Goal: Transaction & Acquisition: Purchase product/service

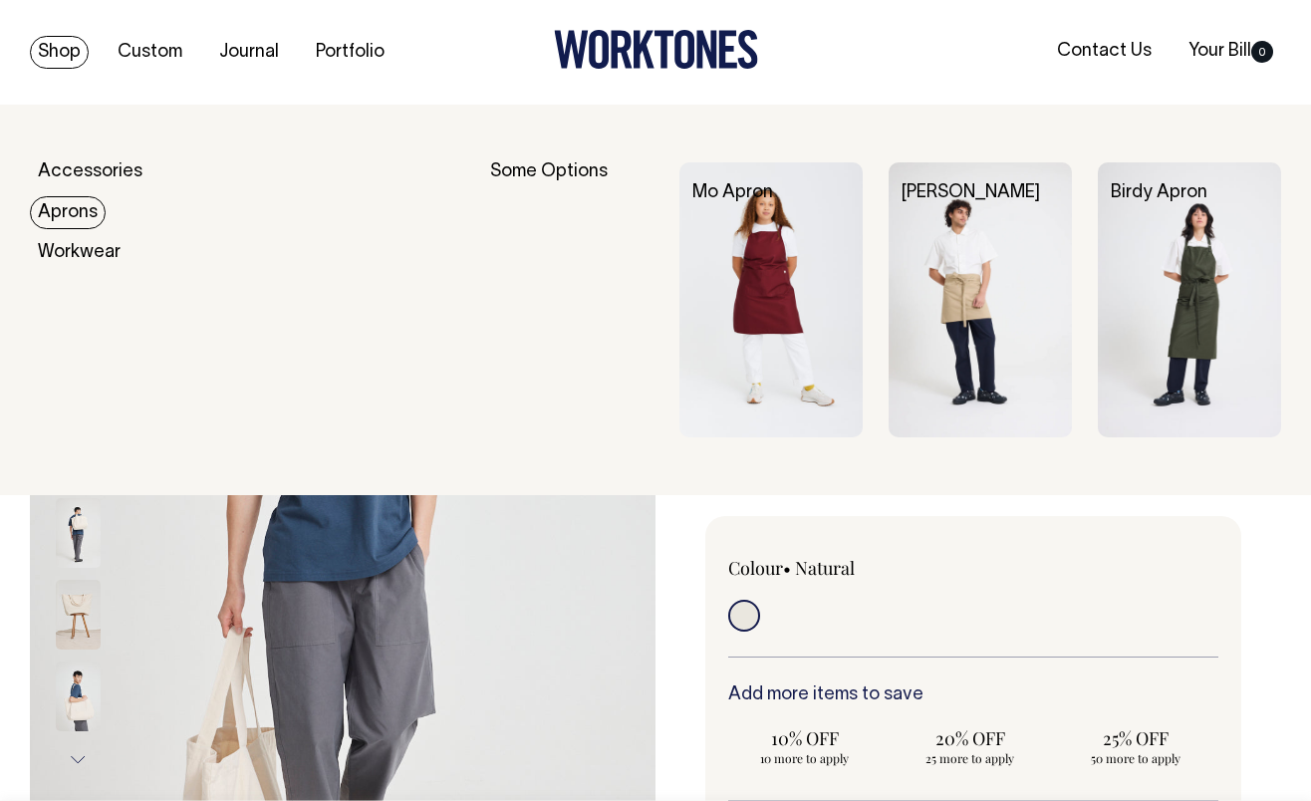
click at [80, 213] on link "Aprons" at bounding box center [68, 212] width 76 height 33
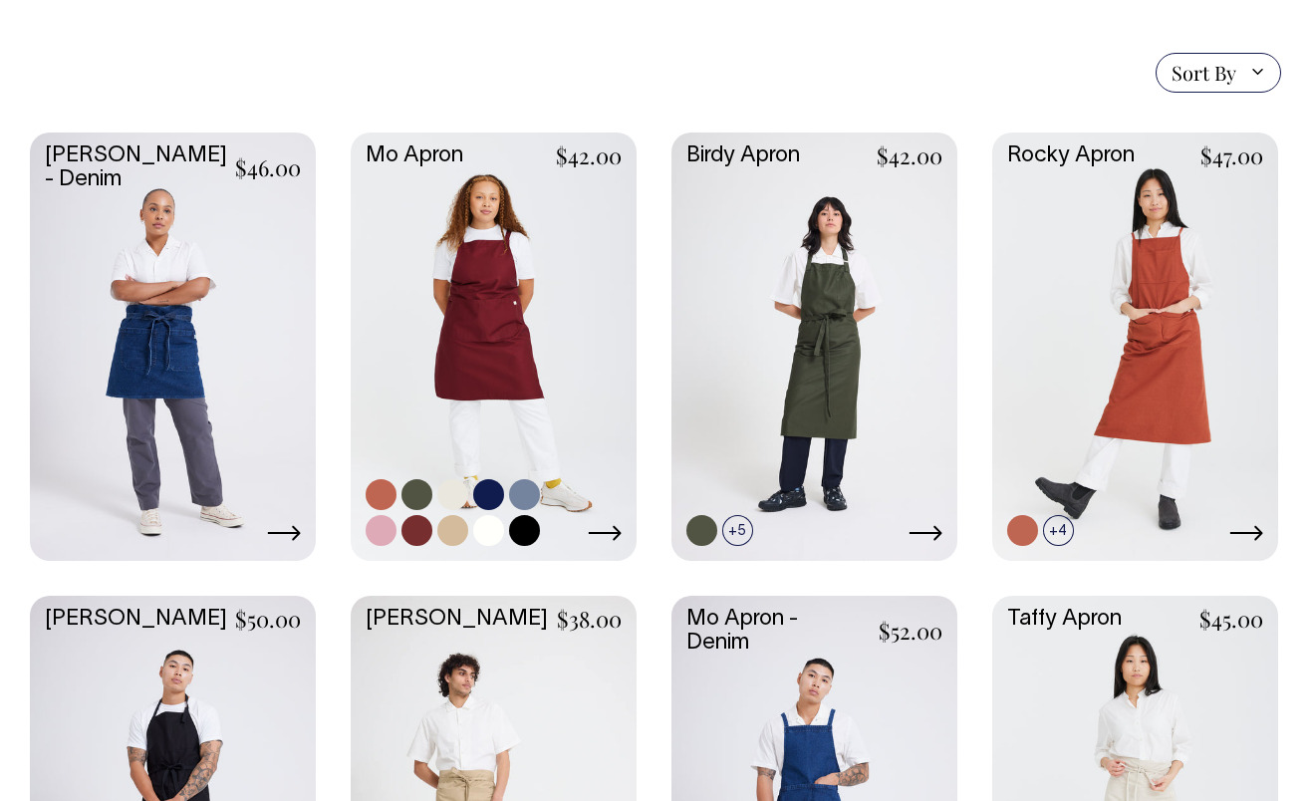
click at [451, 323] on link at bounding box center [494, 345] width 286 height 425
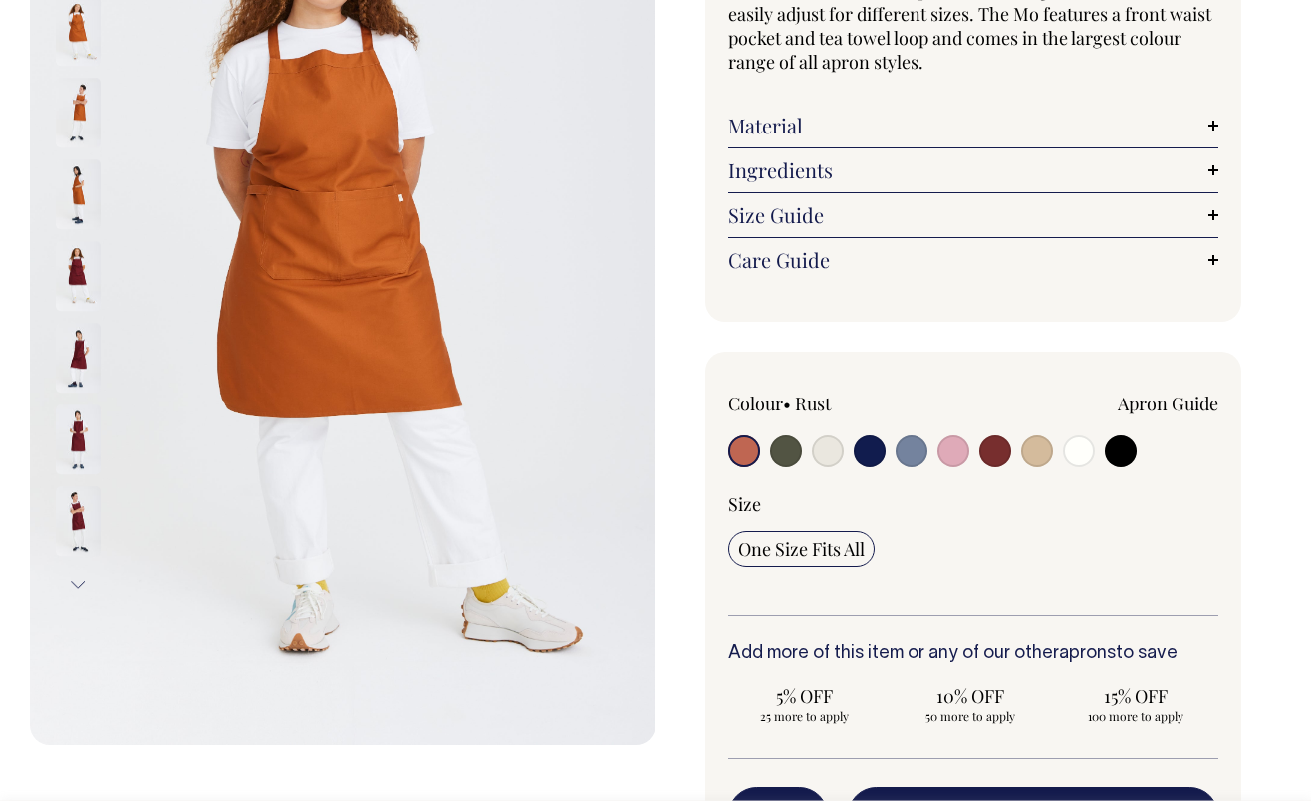
click at [1040, 458] on input "radio" at bounding box center [1037, 451] width 32 height 32
radio input "true"
select select "Khaki"
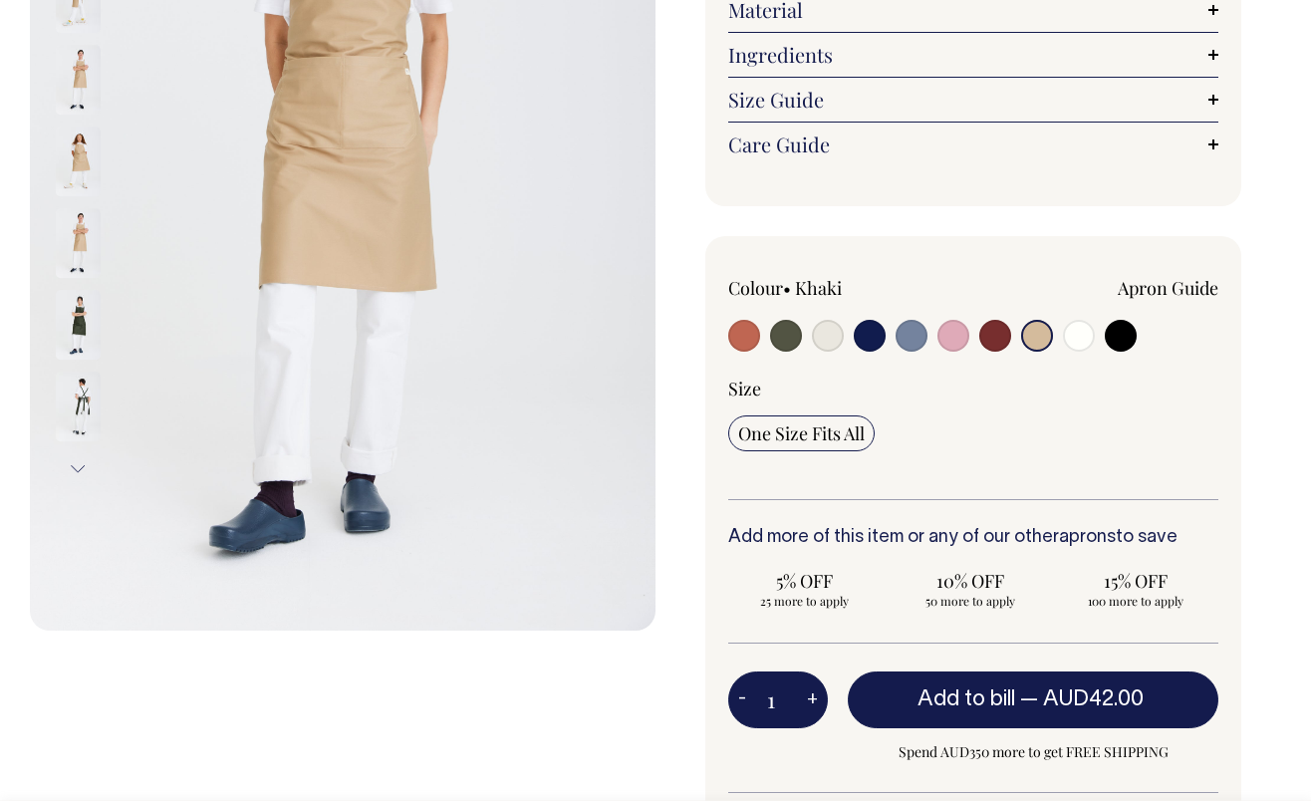
scroll to position [414, 0]
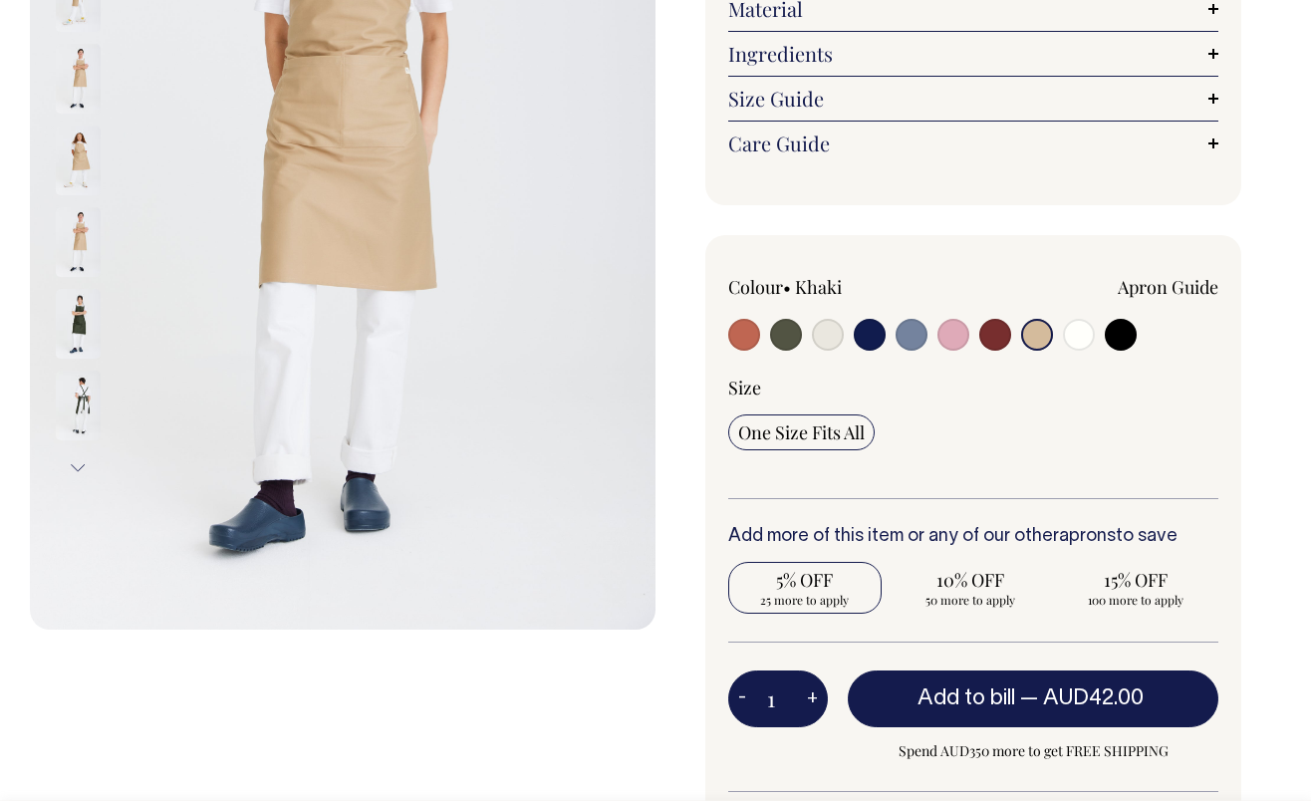
click at [814, 593] on span "25 more to apply" at bounding box center [805, 600] width 134 height 16
click at [814, 593] on input "5% OFF 25 more to apply" at bounding box center [804, 588] width 153 height 52
radio input "true"
type input "25"
radio input "true"
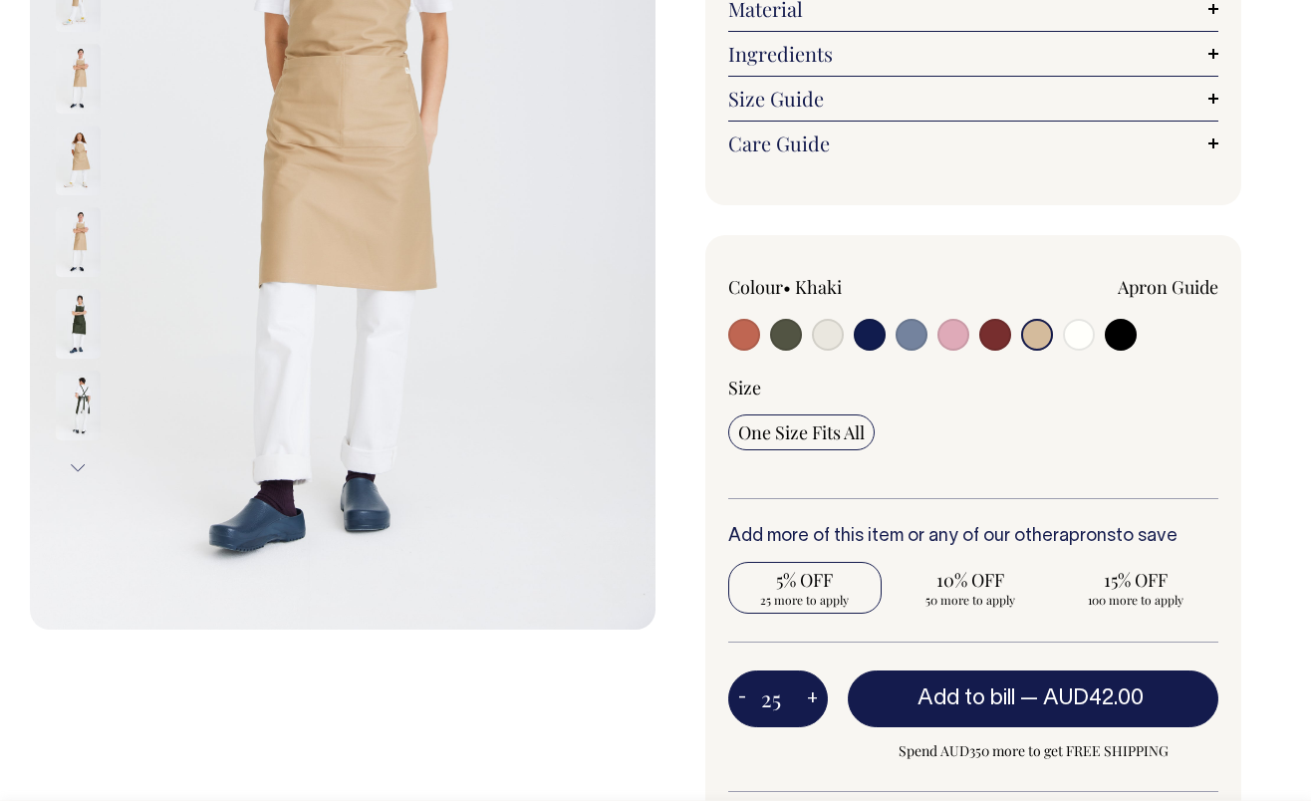
select select
type input "25"
click at [740, 694] on button "-" at bounding box center [742, 700] width 28 height 40
type input "24"
radio input "false"
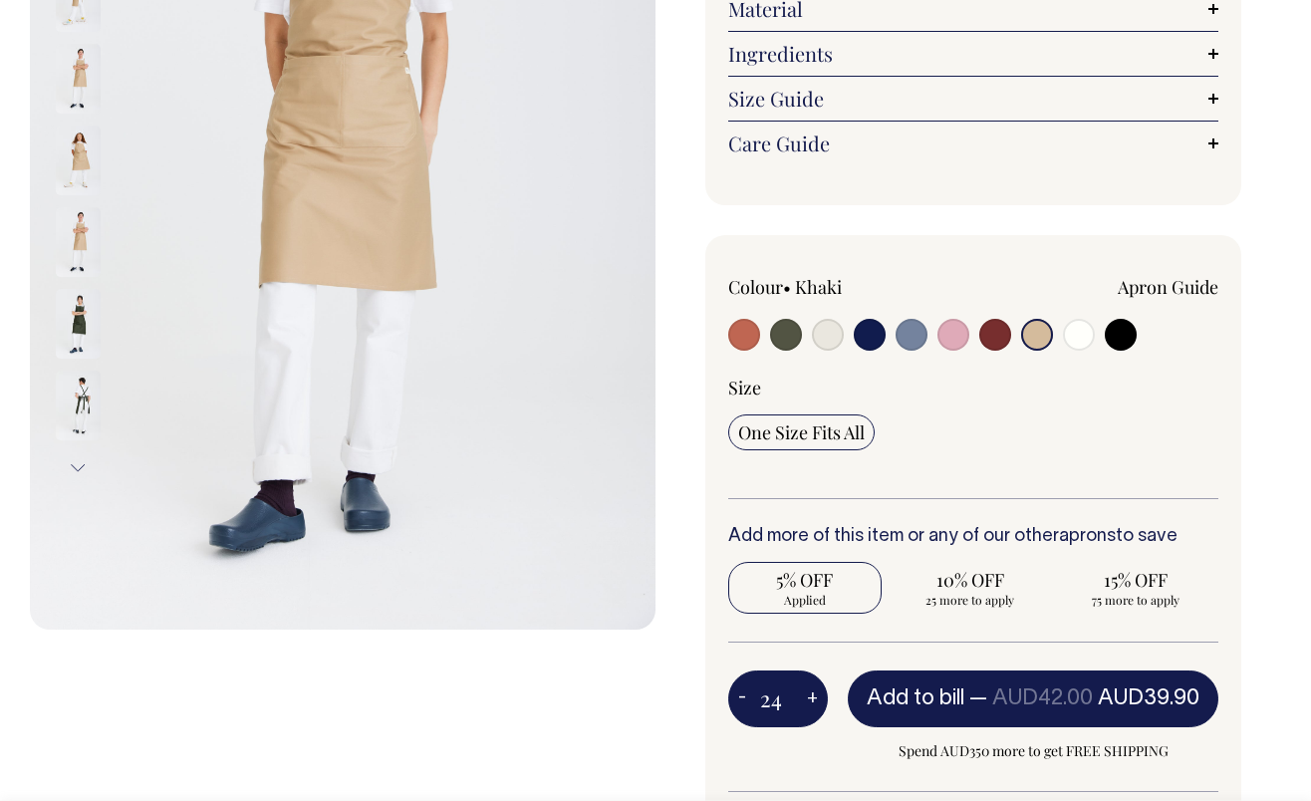
type input "24"
click at [740, 694] on button "-" at bounding box center [742, 700] width 28 height 40
type input "23"
click at [740, 694] on button "-" at bounding box center [742, 700] width 28 height 40
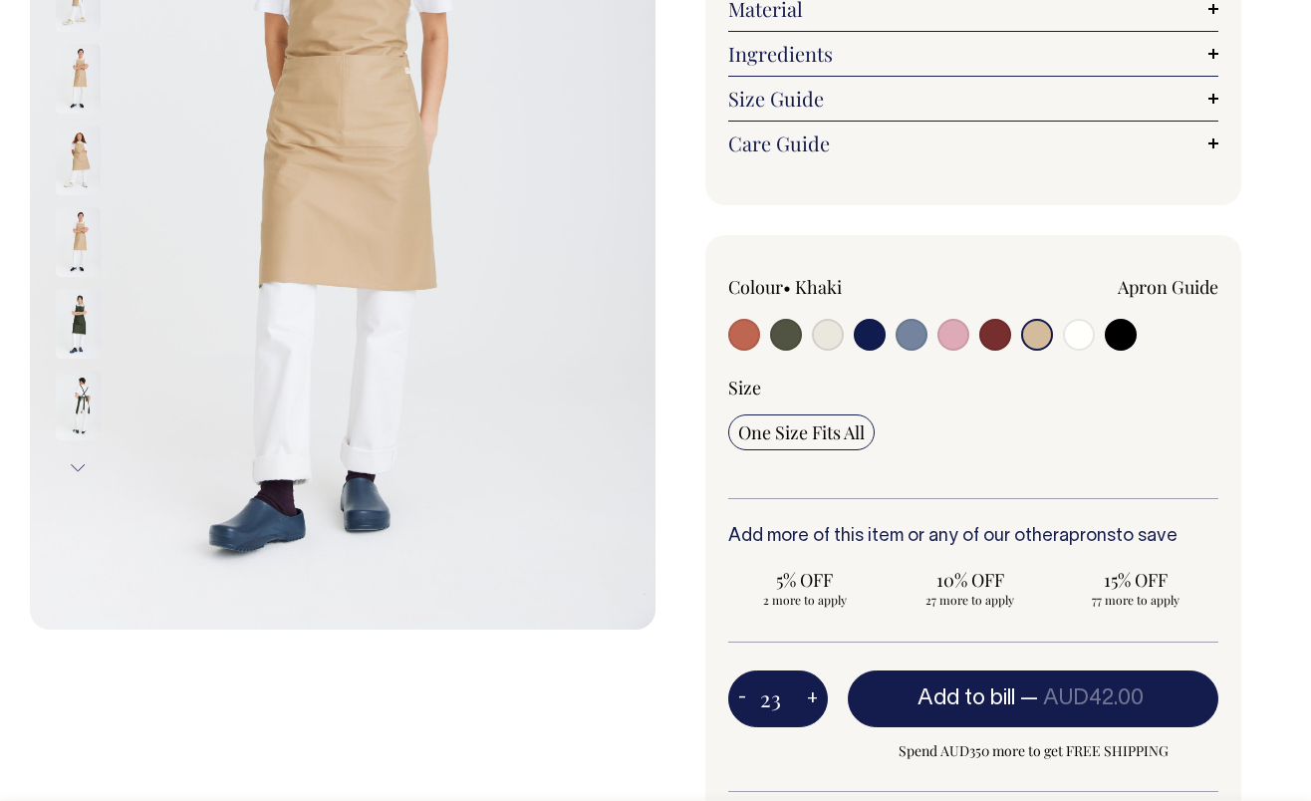
type input "22"
click at [740, 694] on button "-" at bounding box center [742, 700] width 28 height 40
type input "21"
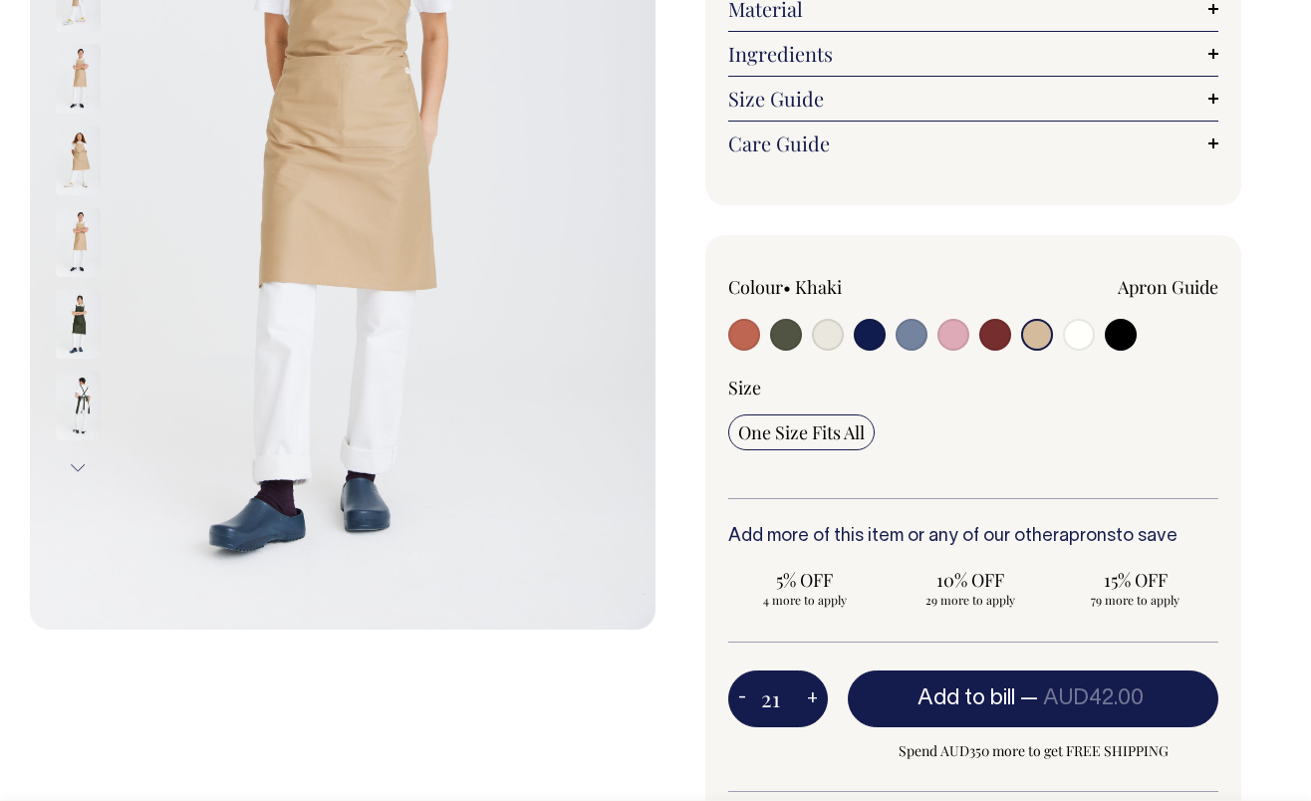
click at [740, 694] on button "-" at bounding box center [742, 700] width 28 height 40
type input "20"
click at [740, 694] on button "-" at bounding box center [742, 700] width 28 height 40
type input "19"
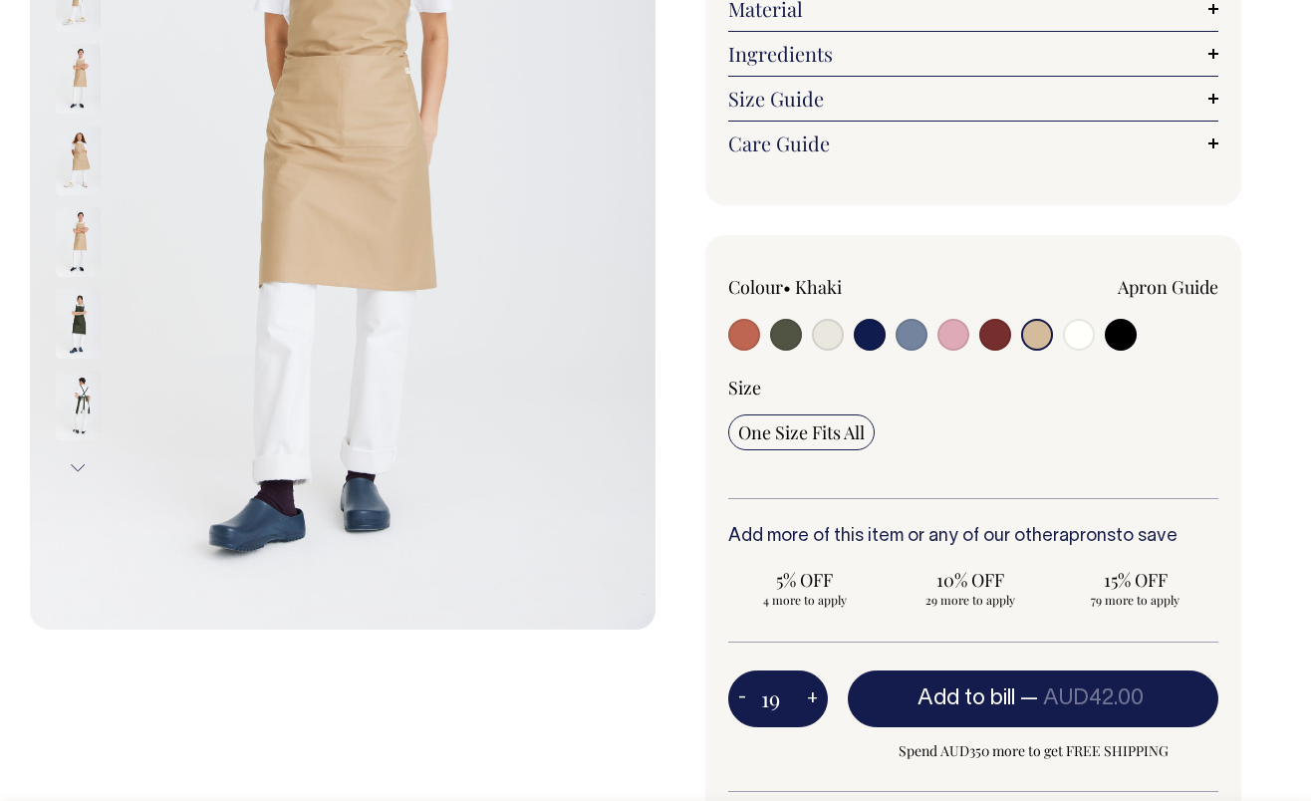
type input "19"
click at [740, 694] on button "-" at bounding box center [742, 700] width 28 height 40
type input "18"
click at [740, 694] on button "-" at bounding box center [742, 700] width 28 height 40
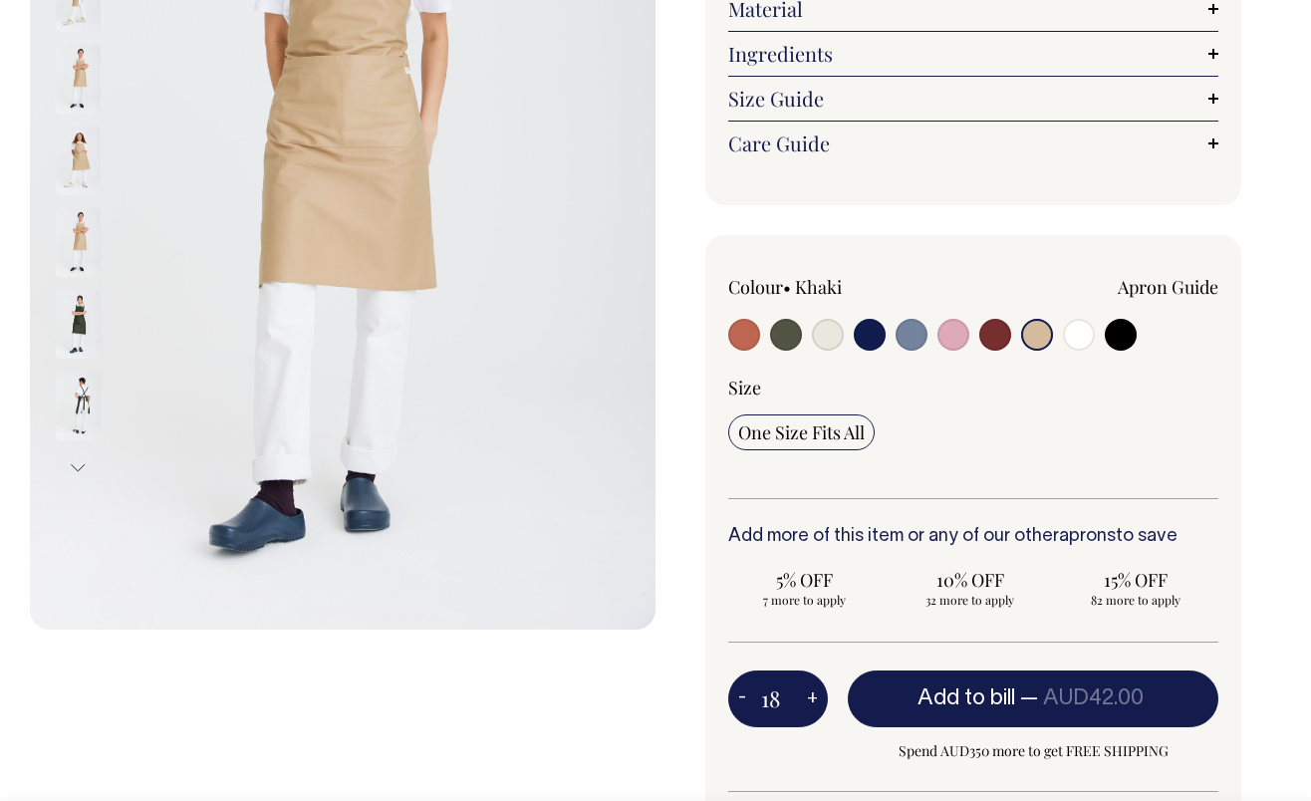
type input "17"
click at [740, 694] on button "-" at bounding box center [742, 700] width 28 height 40
type input "16"
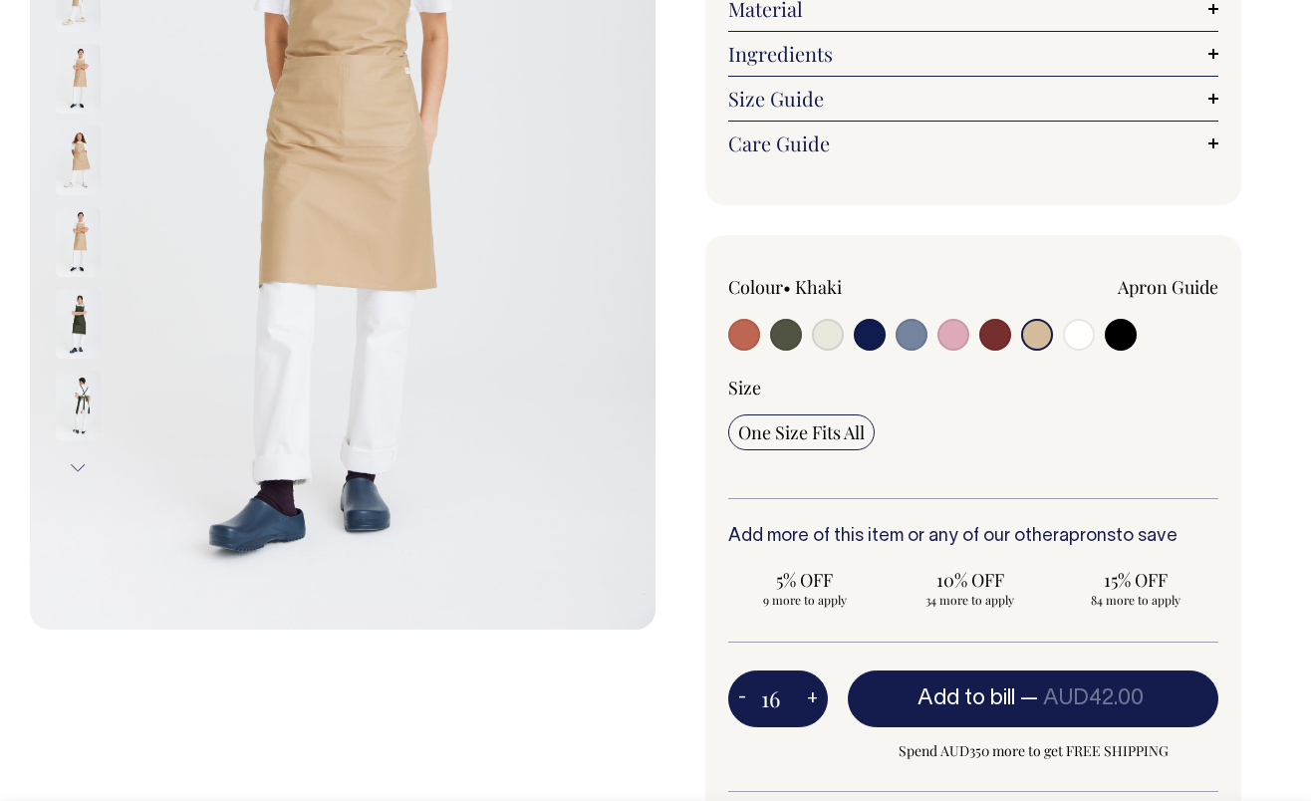
click at [740, 694] on button "-" at bounding box center [742, 700] width 28 height 40
type input "15"
click at [740, 694] on button "-" at bounding box center [742, 700] width 28 height 40
type input "14"
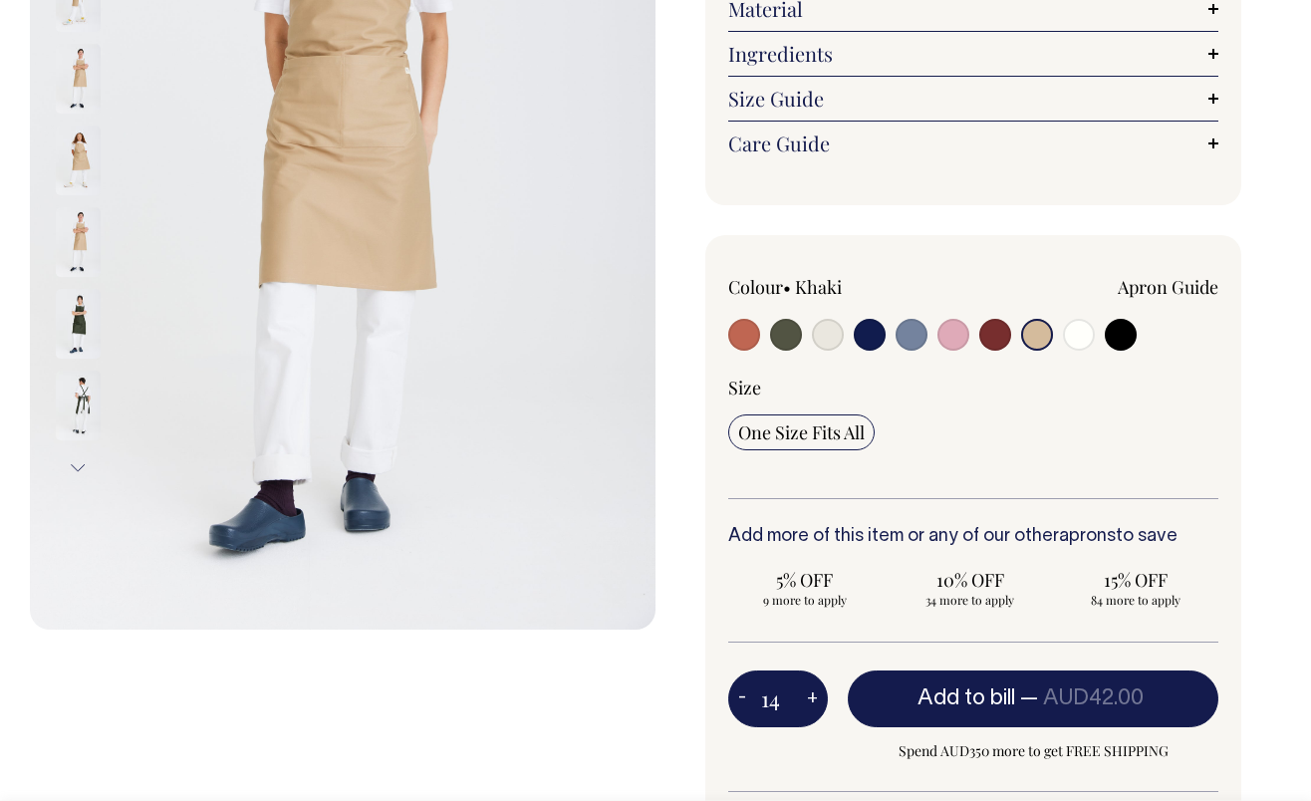
type input "14"
click at [740, 694] on button "-" at bounding box center [742, 700] width 28 height 40
type input "13"
click at [740, 694] on button "-" at bounding box center [742, 700] width 28 height 40
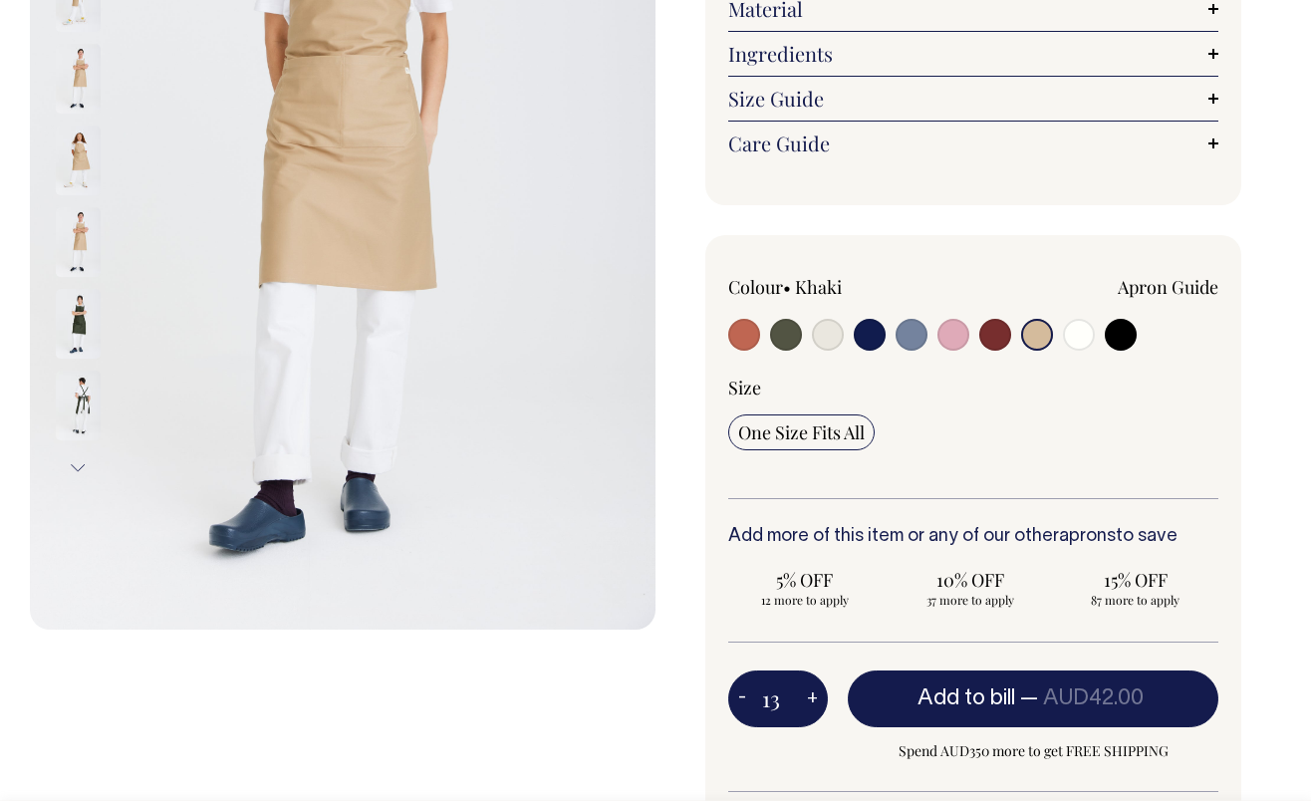
type input "12"
click at [740, 694] on button "-" at bounding box center [742, 700] width 28 height 40
type input "11"
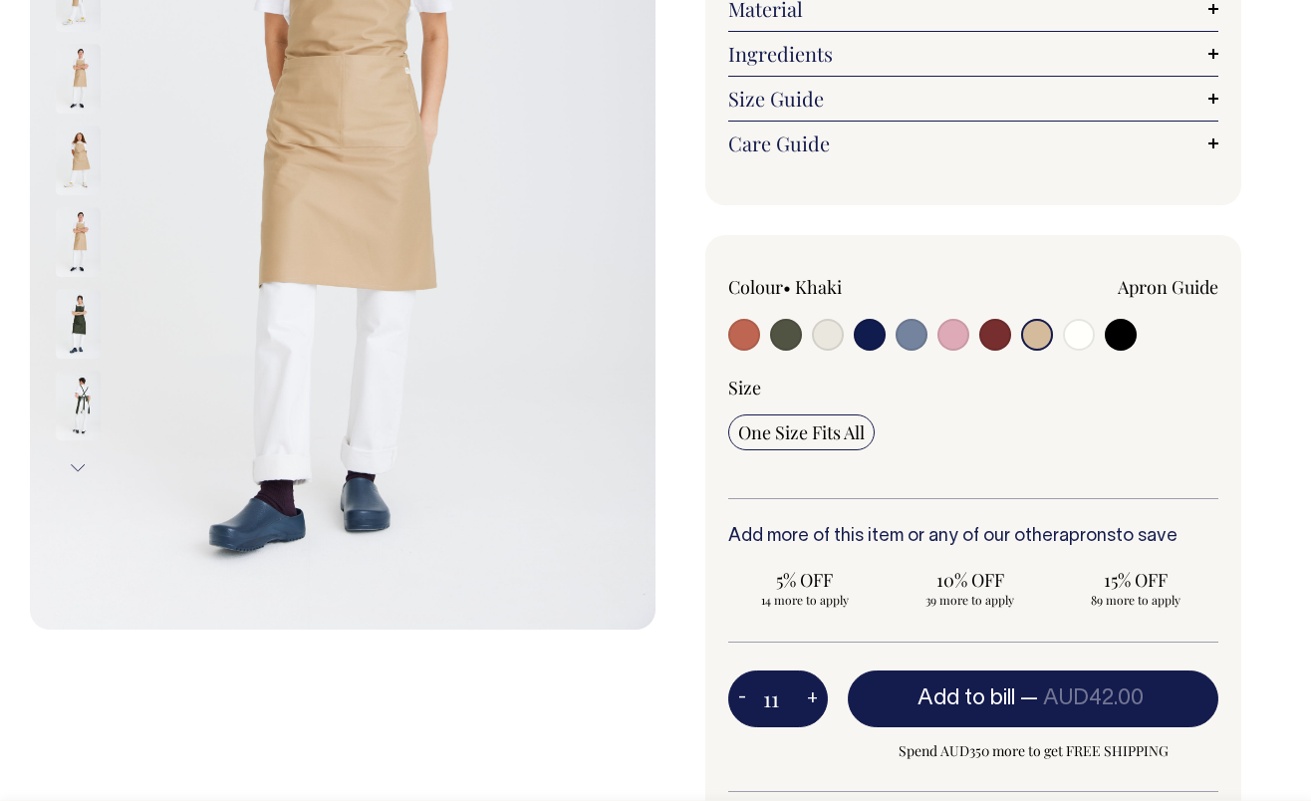
click at [740, 694] on button "-" at bounding box center [742, 700] width 28 height 40
type input "10"
click at [740, 694] on button "-" at bounding box center [742, 700] width 28 height 40
type input "9"
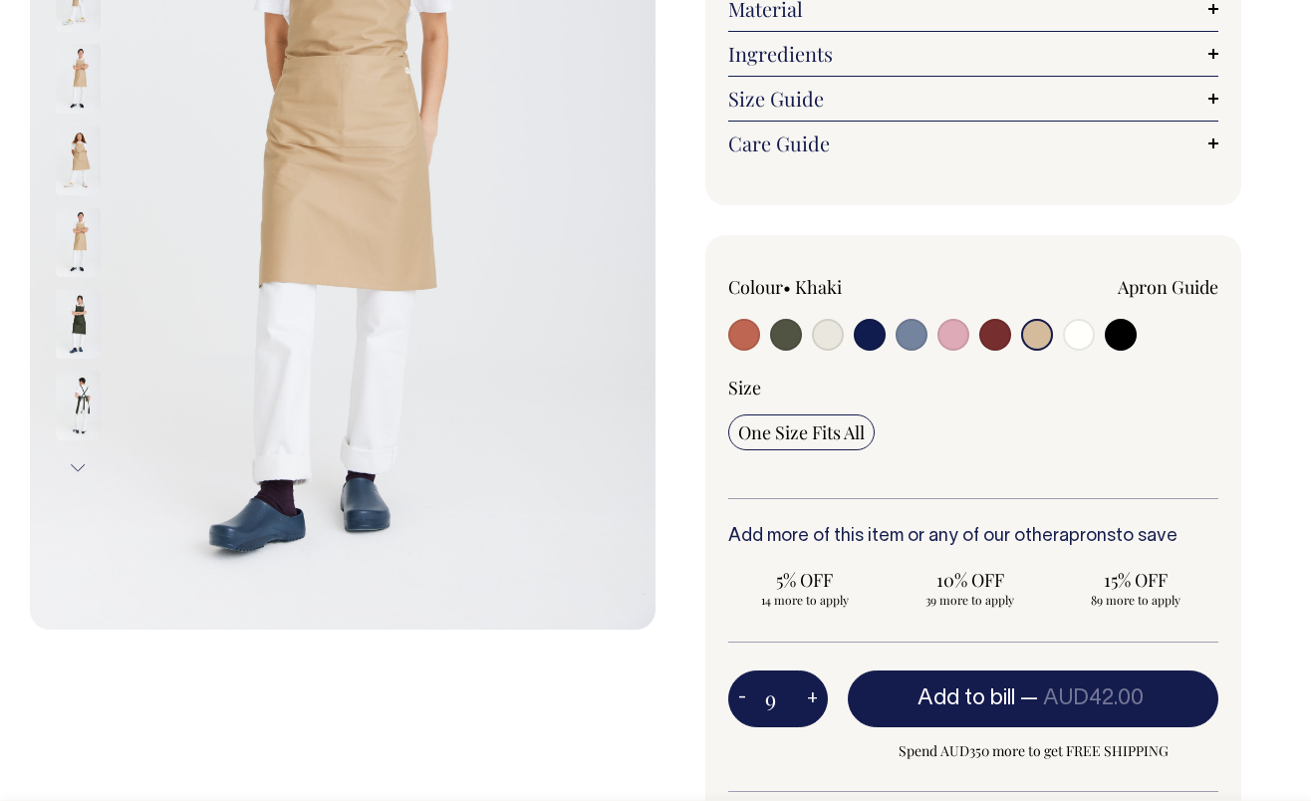
type input "9"
click at [740, 694] on button "-" at bounding box center [742, 700] width 28 height 40
type input "8"
click at [740, 694] on button "-" at bounding box center [742, 700] width 28 height 40
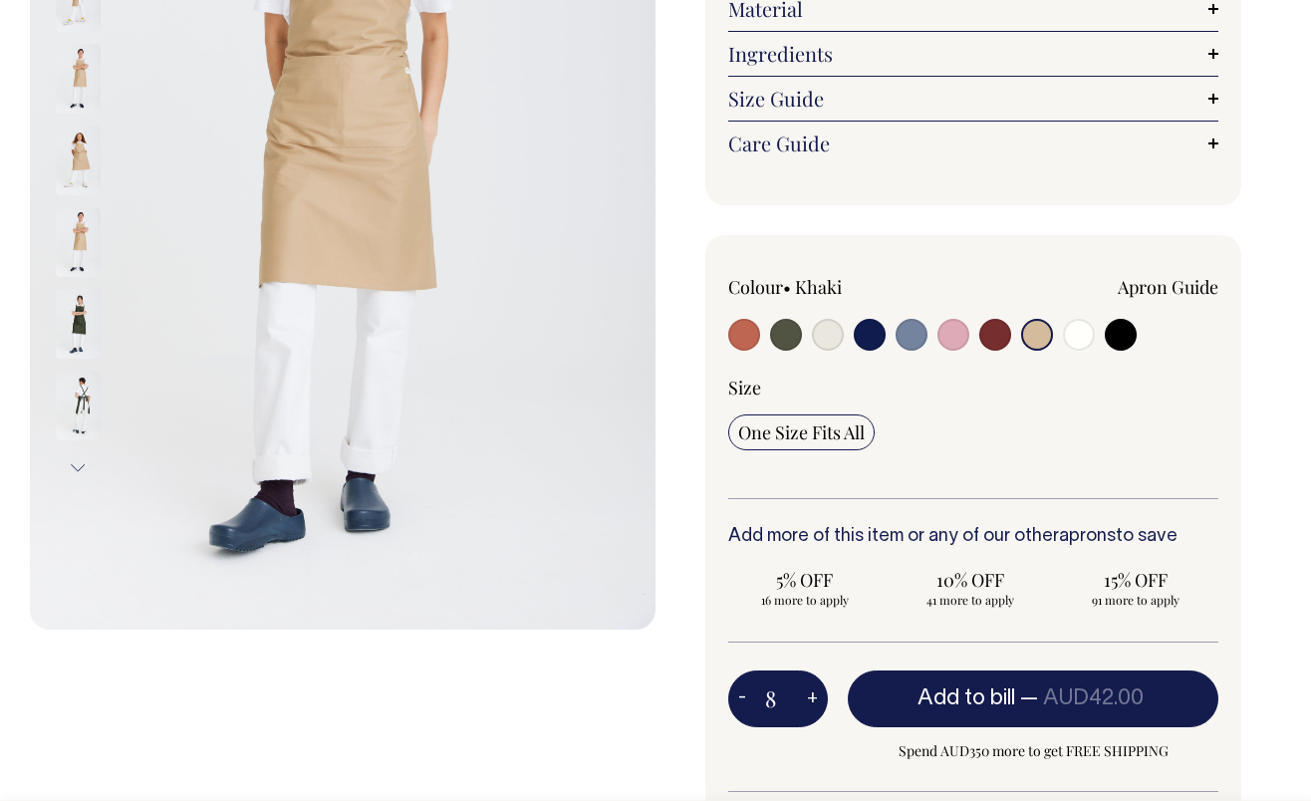
type input "7"
click at [740, 694] on button "-" at bounding box center [742, 700] width 28 height 40
type input "6"
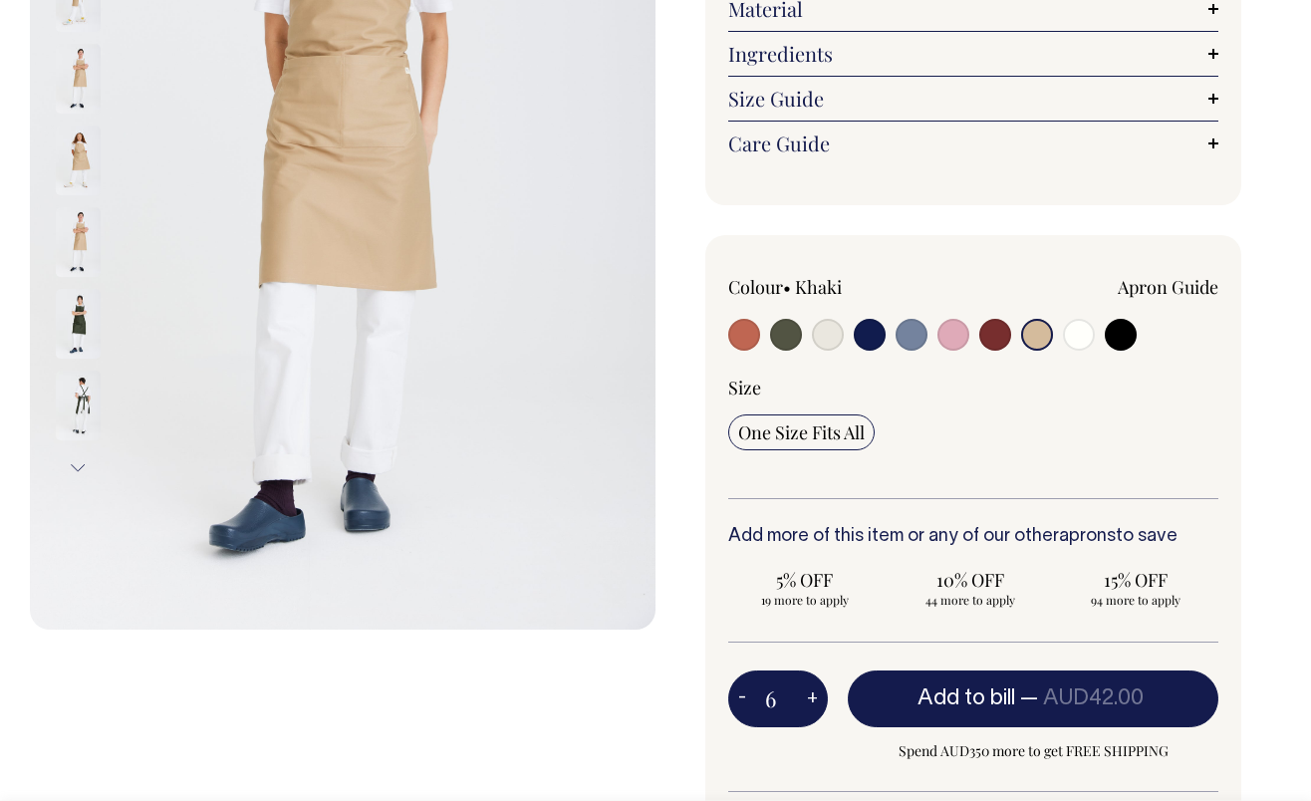
click at [740, 694] on button "-" at bounding box center [742, 700] width 28 height 40
type input "5"
click at [740, 694] on button "-" at bounding box center [742, 700] width 28 height 40
type input "4"
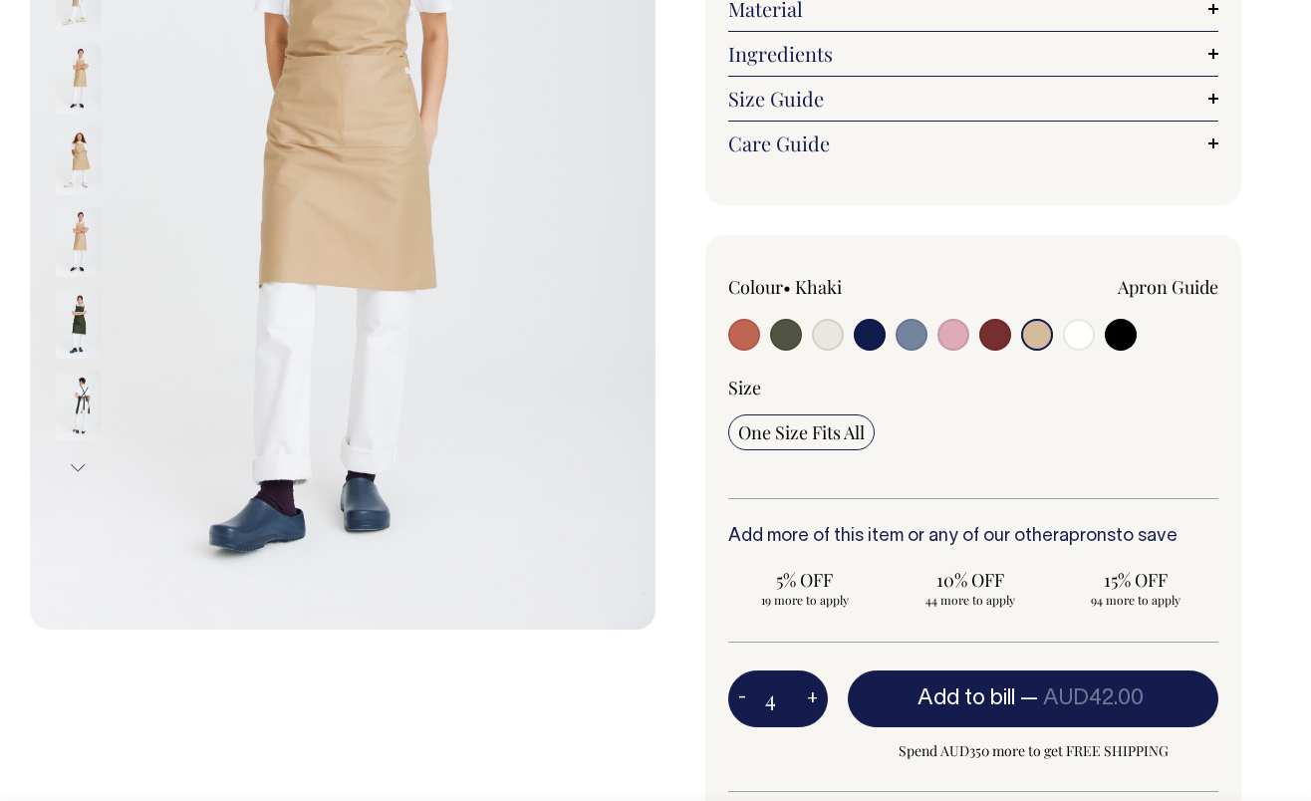
type input "4"
click at [740, 694] on button "-" at bounding box center [742, 700] width 28 height 40
type input "3"
click at [740, 694] on button "-" at bounding box center [742, 700] width 28 height 40
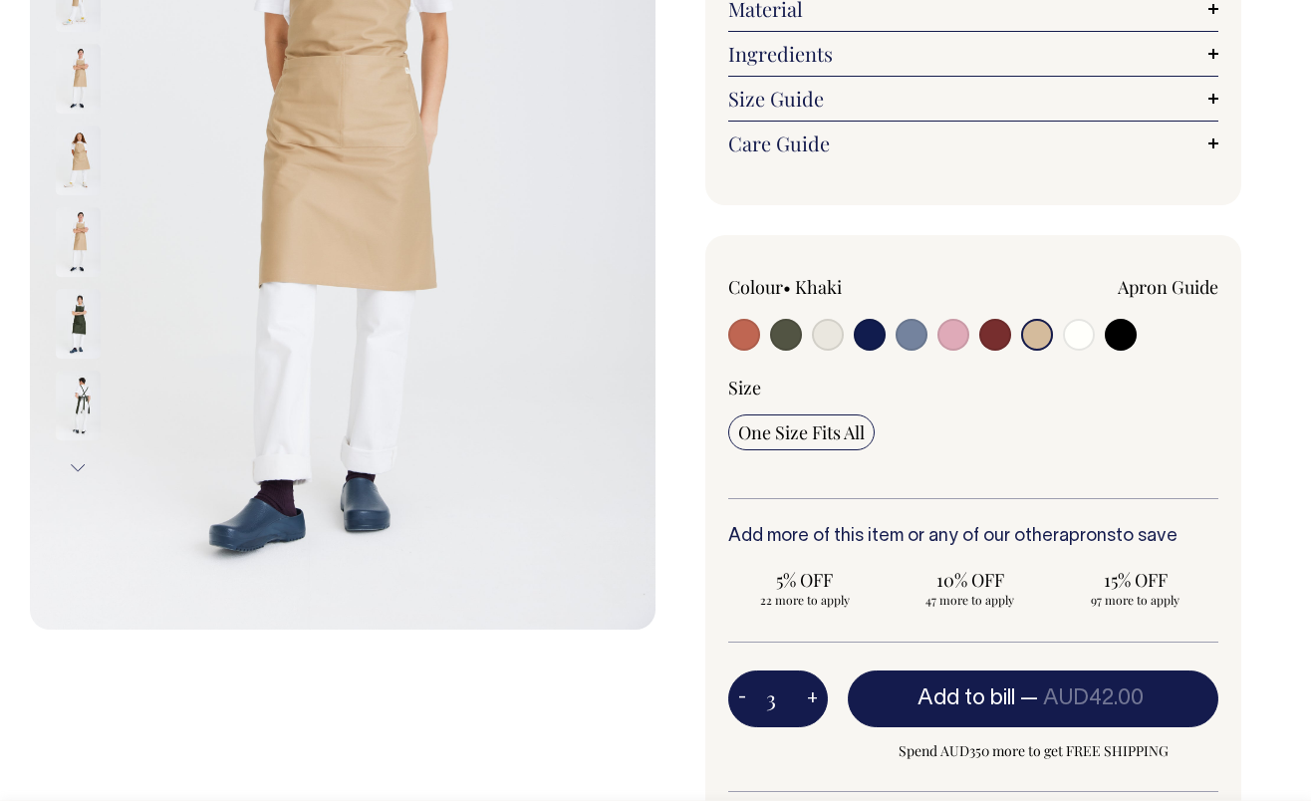
type input "2"
click at [740, 694] on button "-" at bounding box center [742, 700] width 28 height 40
type input "1"
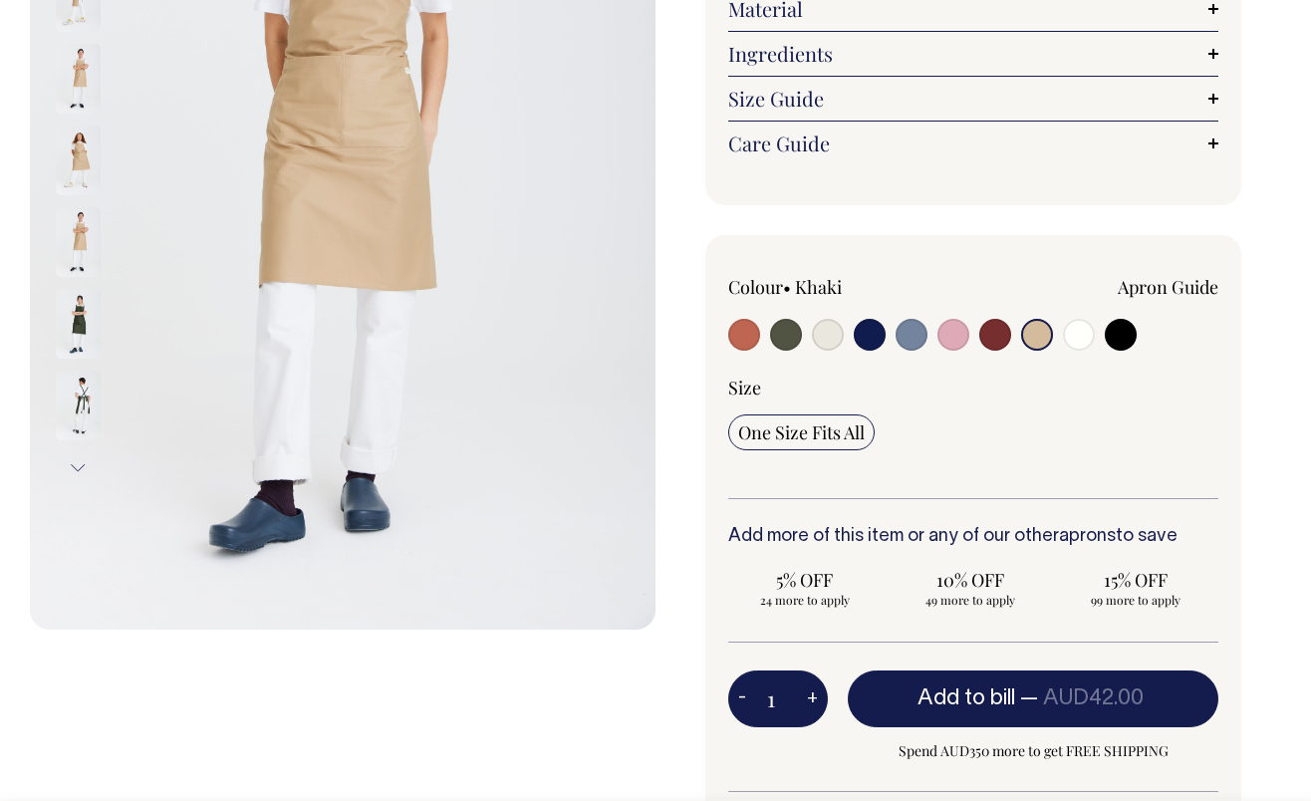
click at [740, 694] on button "-" at bounding box center [742, 700] width 28 height 40
click at [743, 703] on button "-" at bounding box center [742, 700] width 28 height 40
click at [741, 694] on button "-" at bounding box center [742, 700] width 28 height 40
click at [979, 601] on span "49 more to apply" at bounding box center [971, 600] width 134 height 16
click at [979, 601] on input "10% OFF 49 more to apply" at bounding box center [970, 588] width 153 height 52
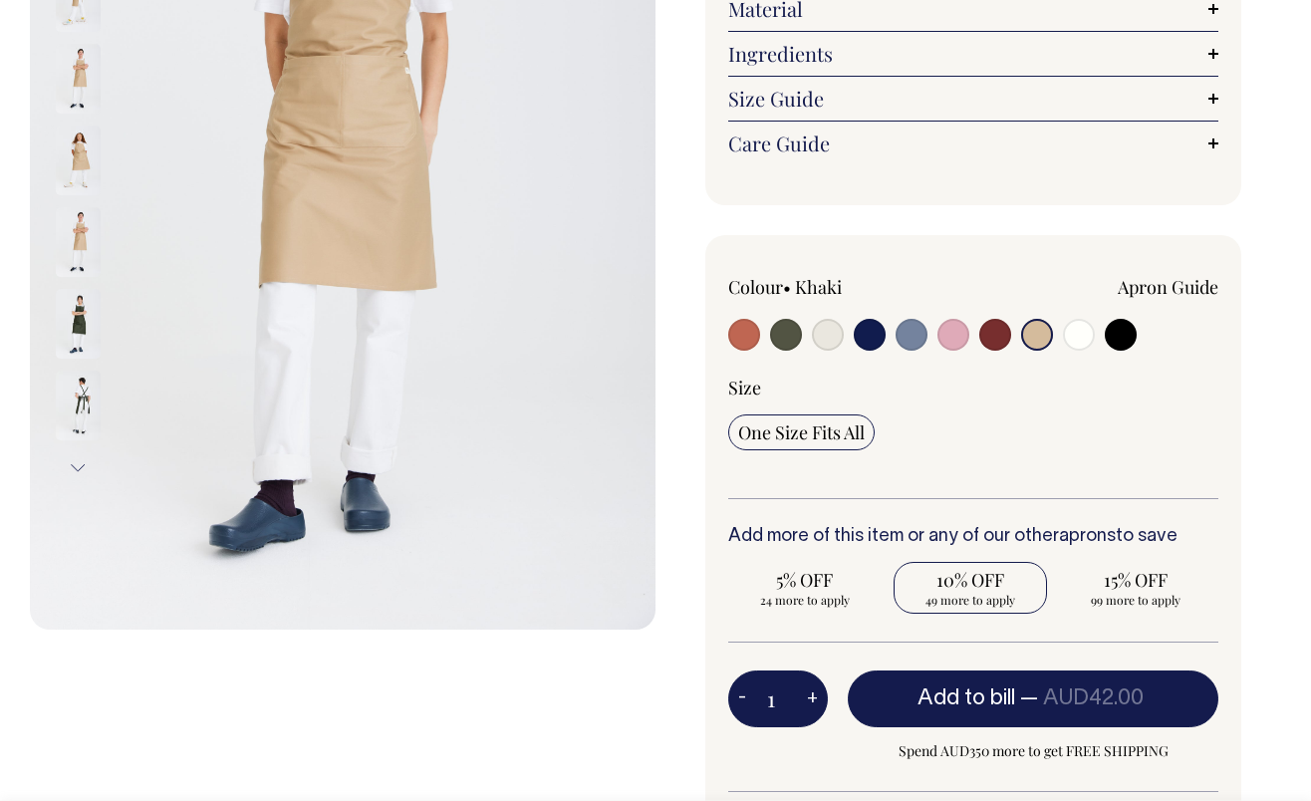
radio input "true"
type input "50"
radio input "true"
select select
type input "50"
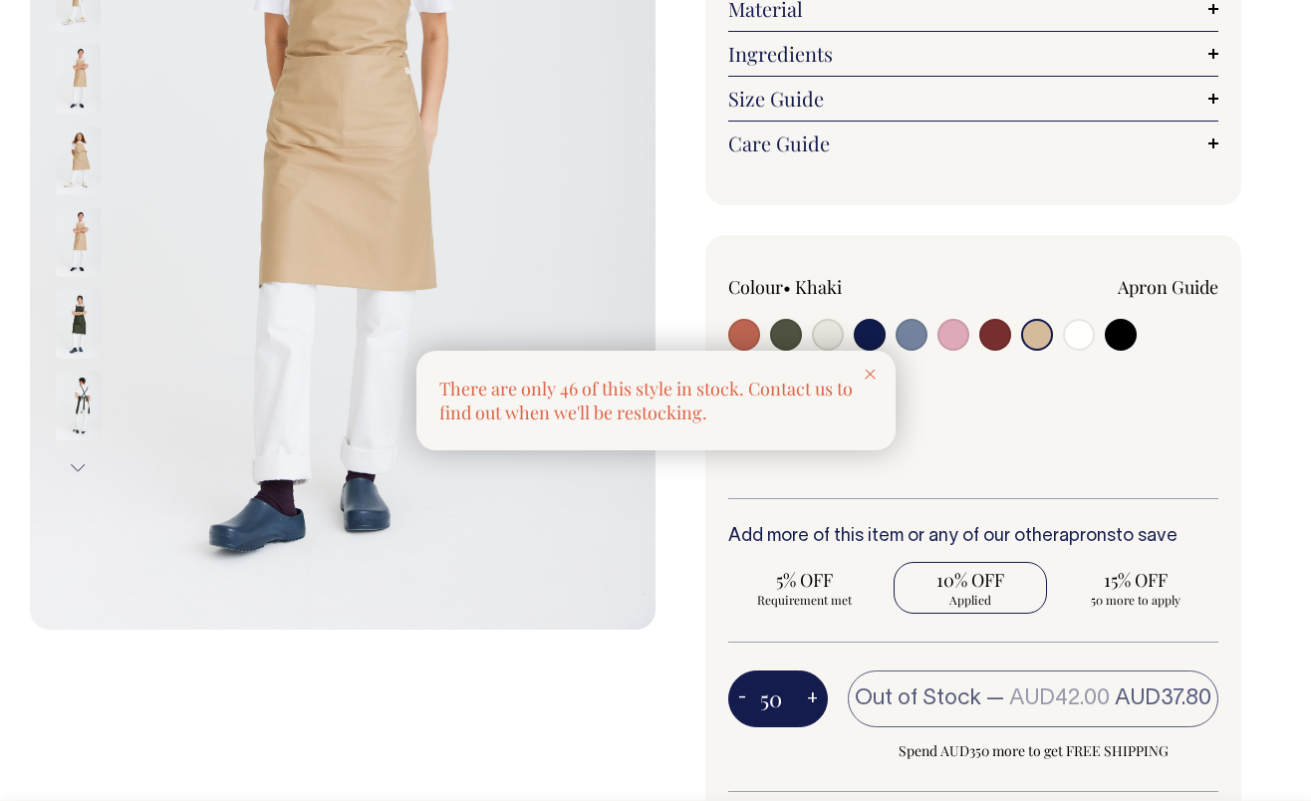
click at [878, 373] on div at bounding box center [870, 373] width 51 height 44
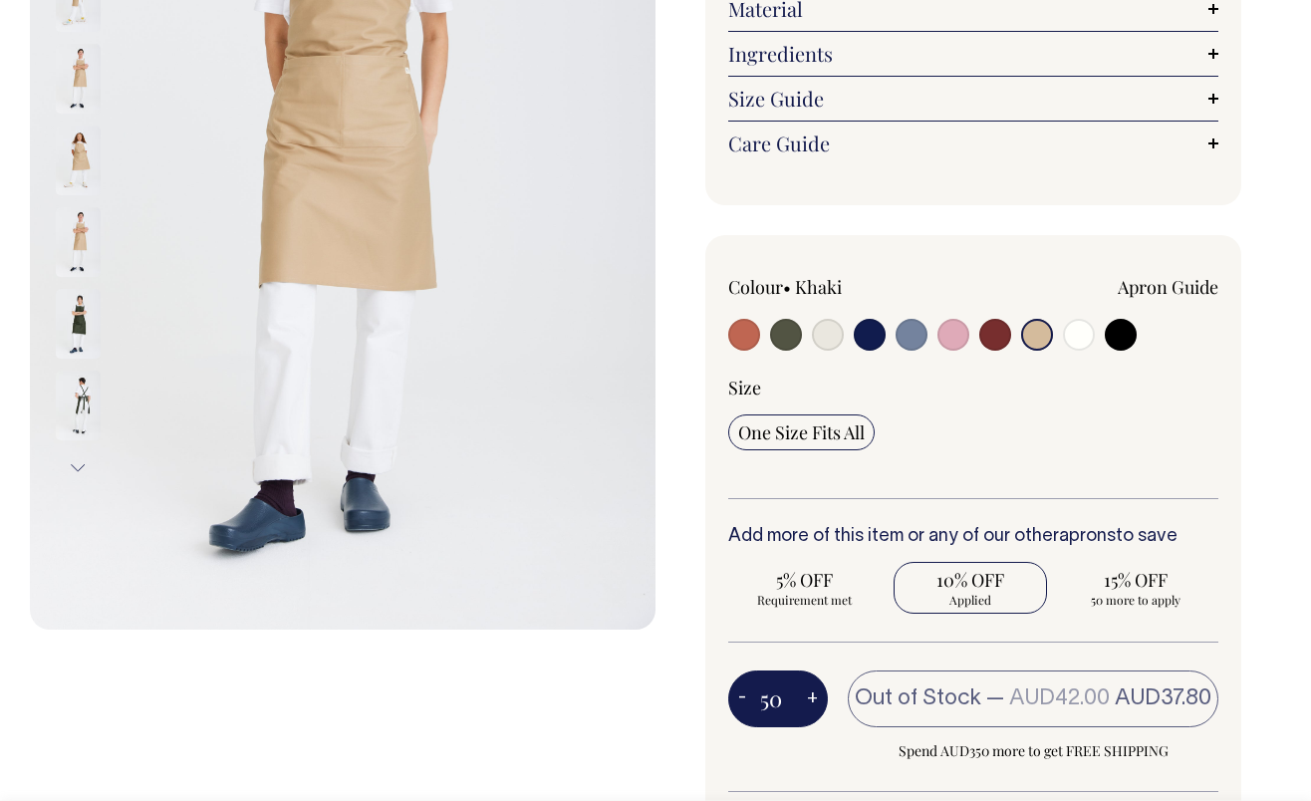
click at [876, 329] on input "radio" at bounding box center [870, 335] width 32 height 32
radio input "true"
select select "Dark Navy"
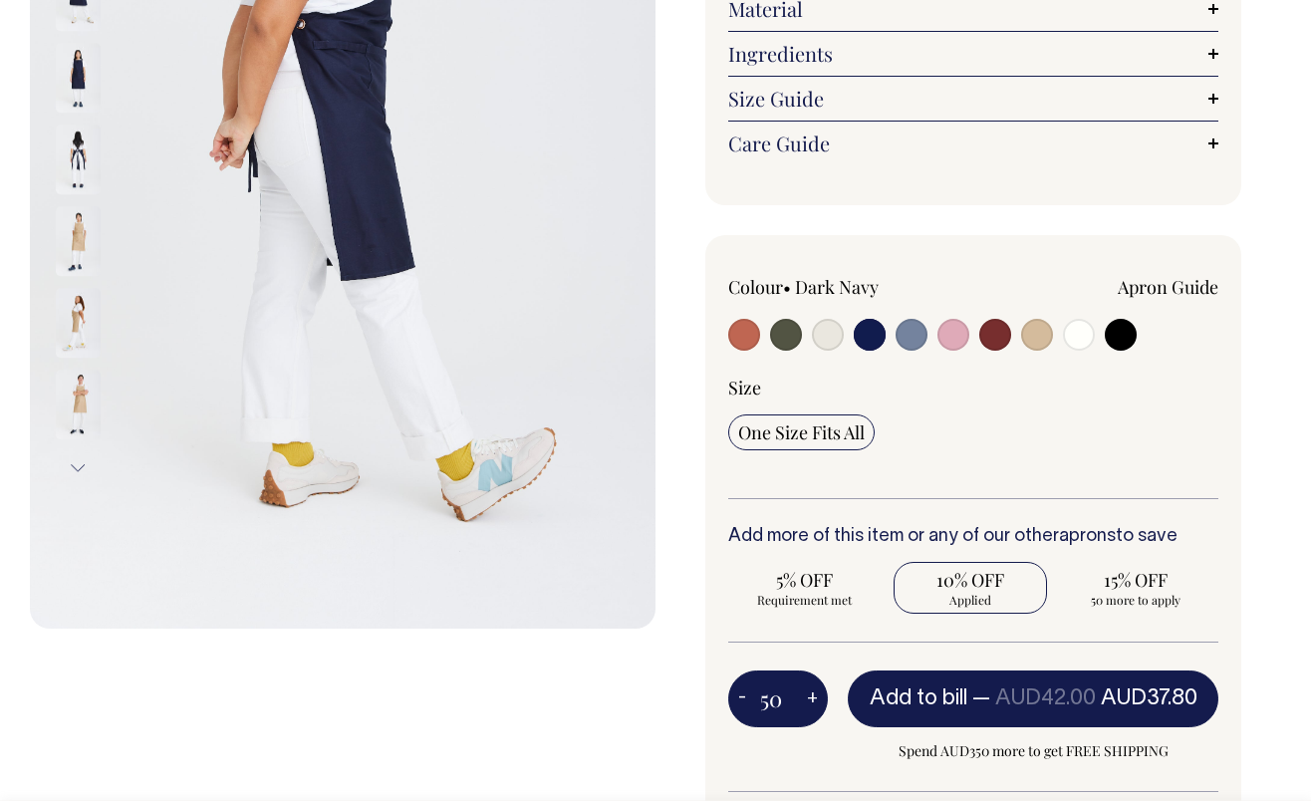
click at [961, 592] on span "Applied" at bounding box center [971, 600] width 134 height 16
click at [961, 592] on input "10% OFF Applied" at bounding box center [970, 588] width 153 height 52
click at [1164, 582] on span "15% OFF" at bounding box center [1136, 580] width 134 height 24
click at [1164, 582] on input "15% OFF 50 more to apply" at bounding box center [1135, 588] width 153 height 52
radio input "true"
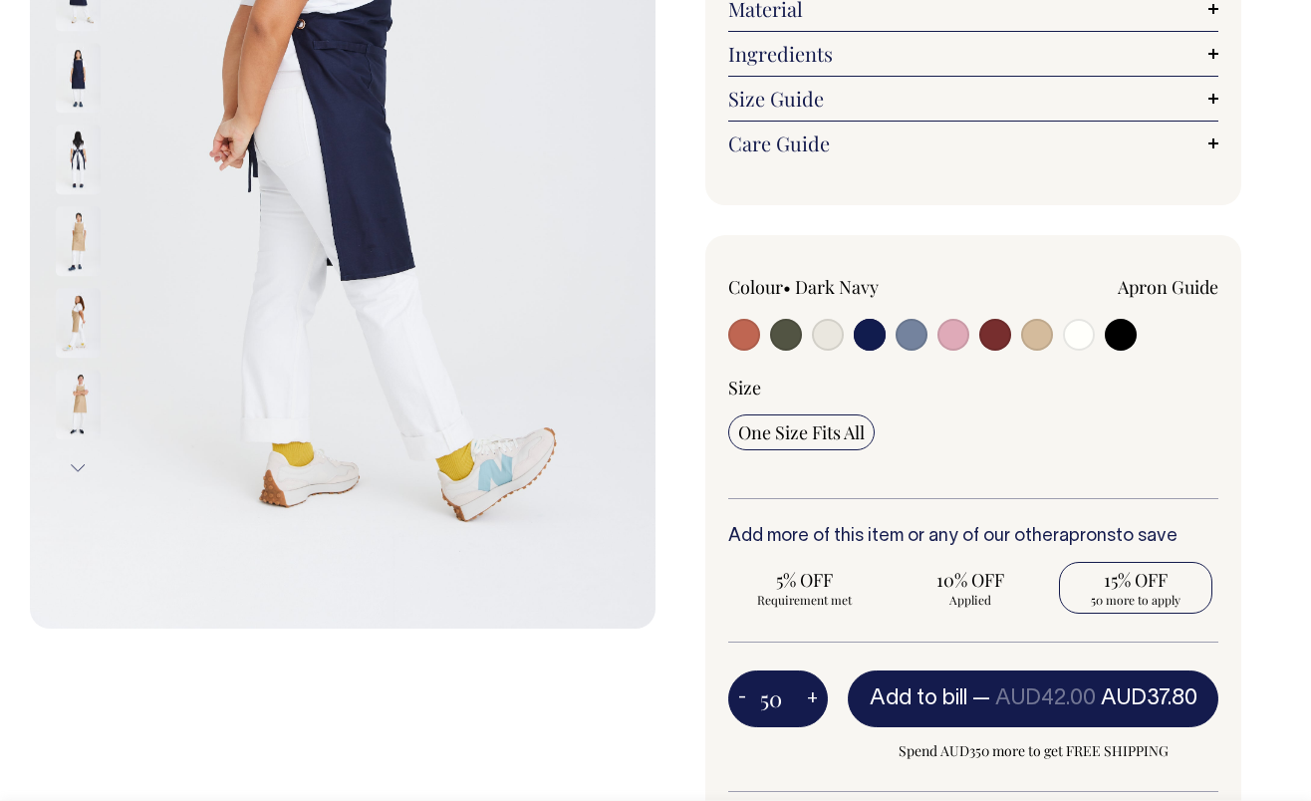
type input "100"
radio input "false"
radio input "true"
select select
type input "100"
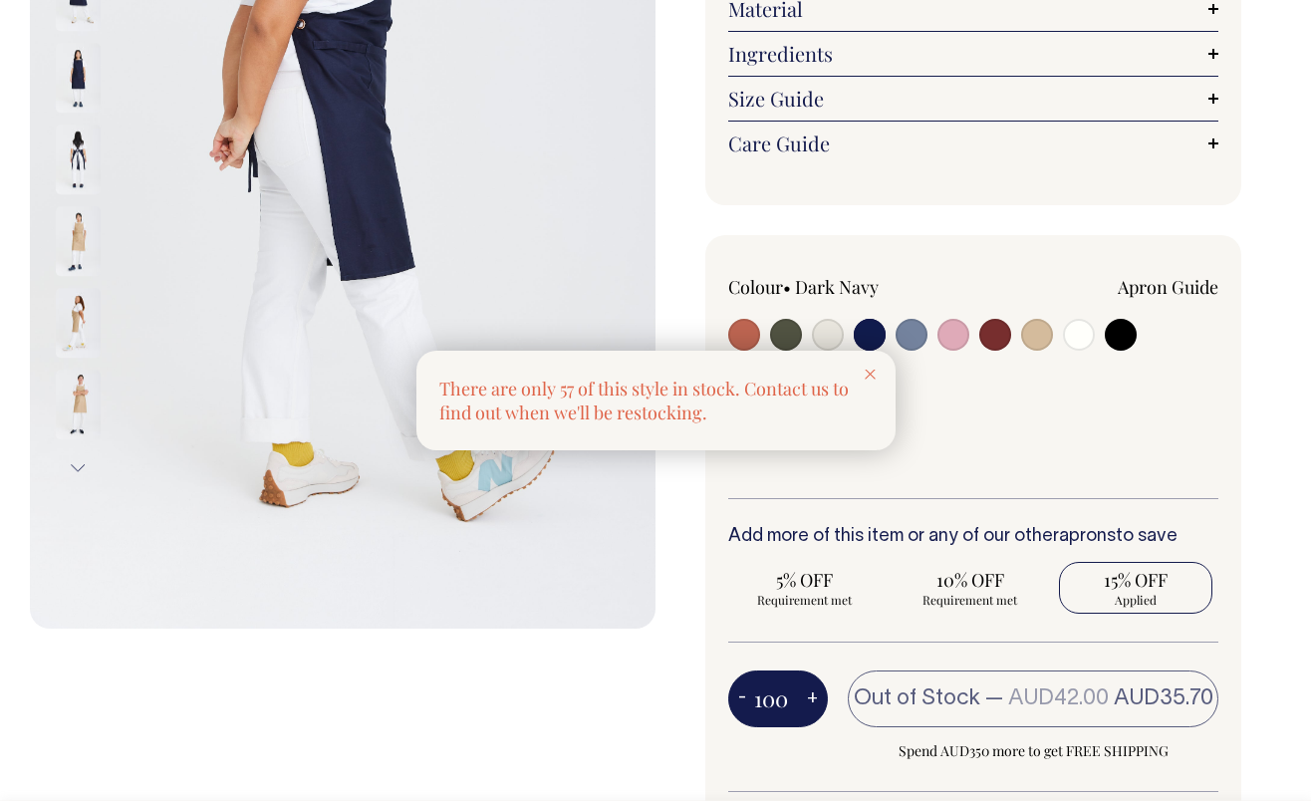
click at [865, 365] on div at bounding box center [870, 373] width 51 height 44
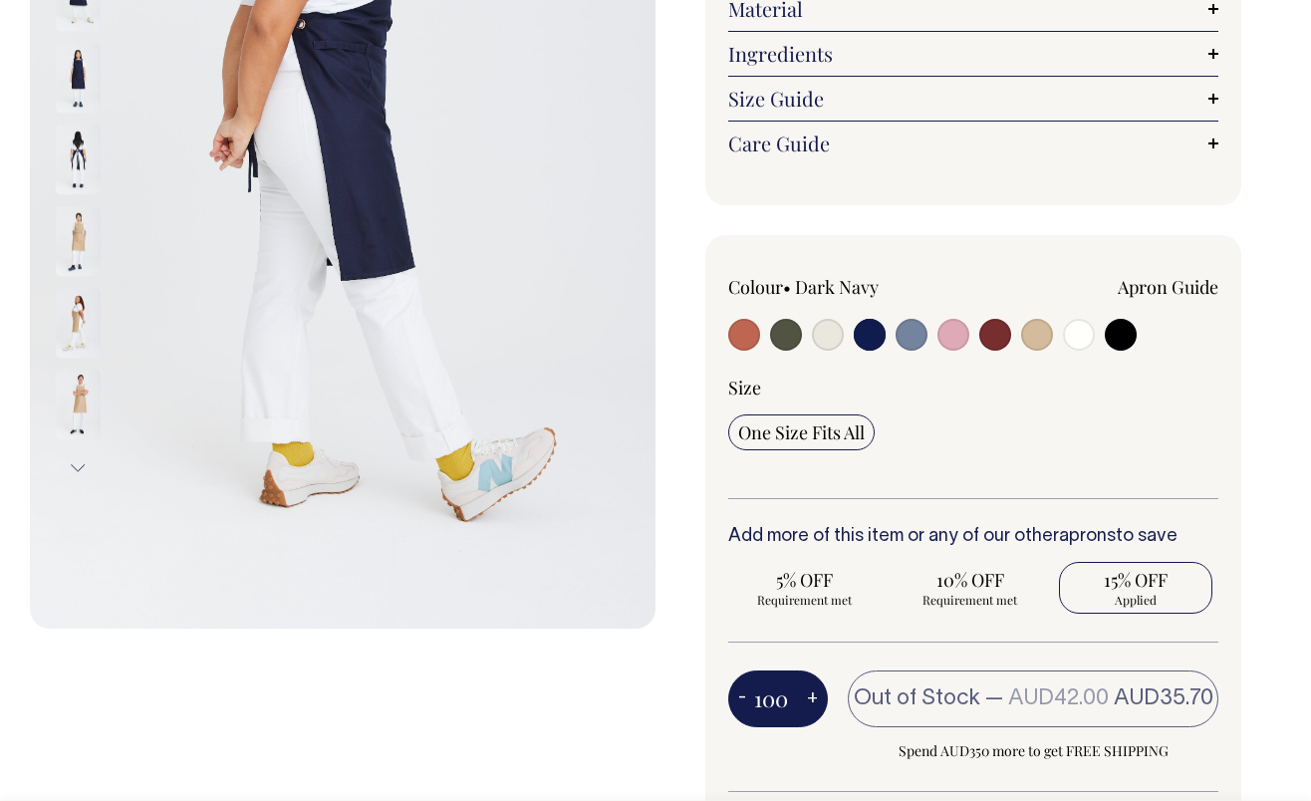
click at [910, 341] on input "radio" at bounding box center [912, 335] width 32 height 32
radio input "true"
select select "Blue/Grey"
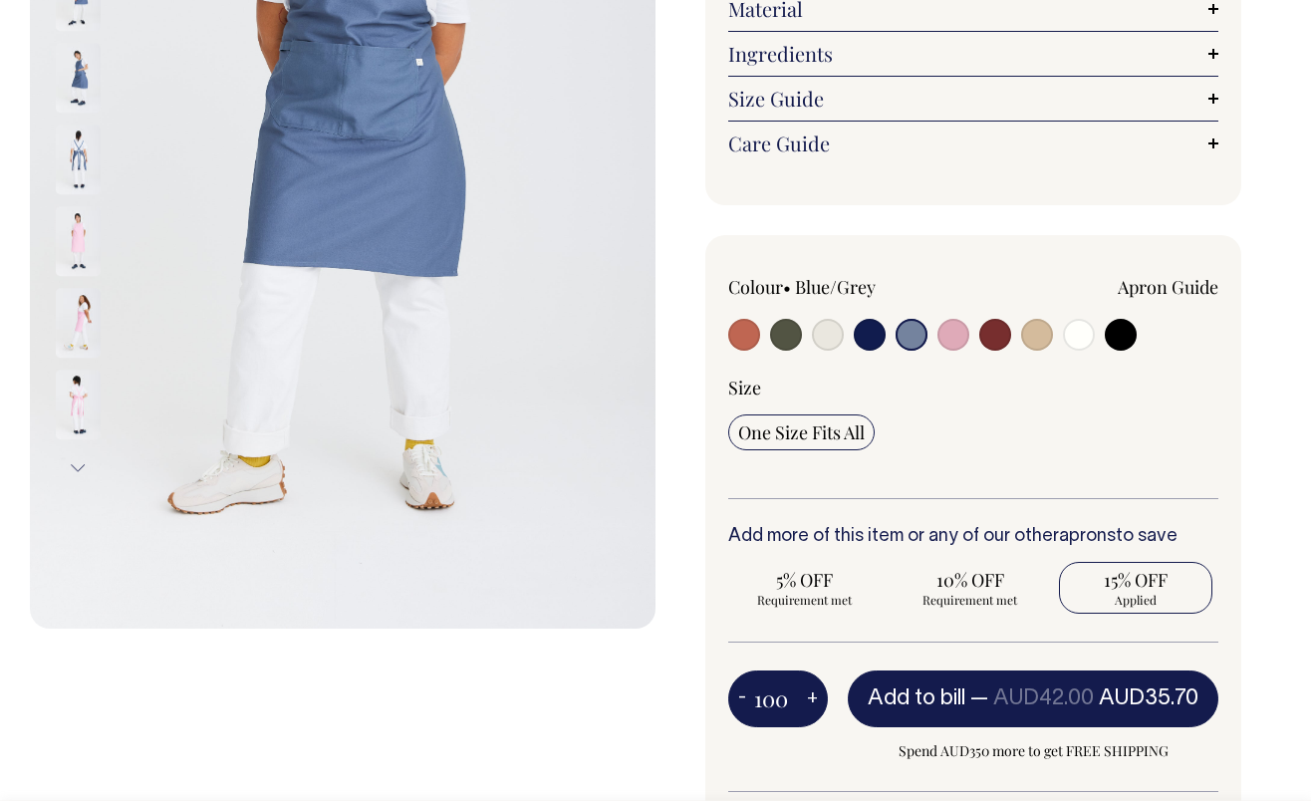
click at [1166, 581] on span "15% OFF" at bounding box center [1136, 580] width 134 height 24
click at [1166, 581] on input "15% OFF Applied" at bounding box center [1135, 588] width 153 height 52
